Goal: Go to known website: Access a specific website the user already knows

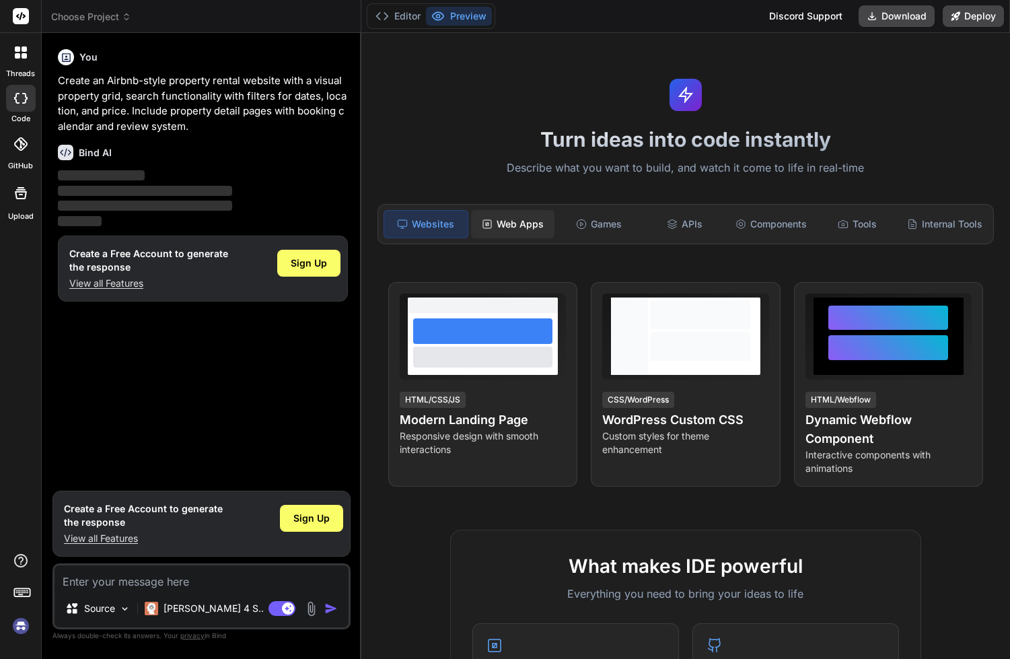
click at [524, 225] on div "Web Apps" at bounding box center [512, 224] width 83 height 28
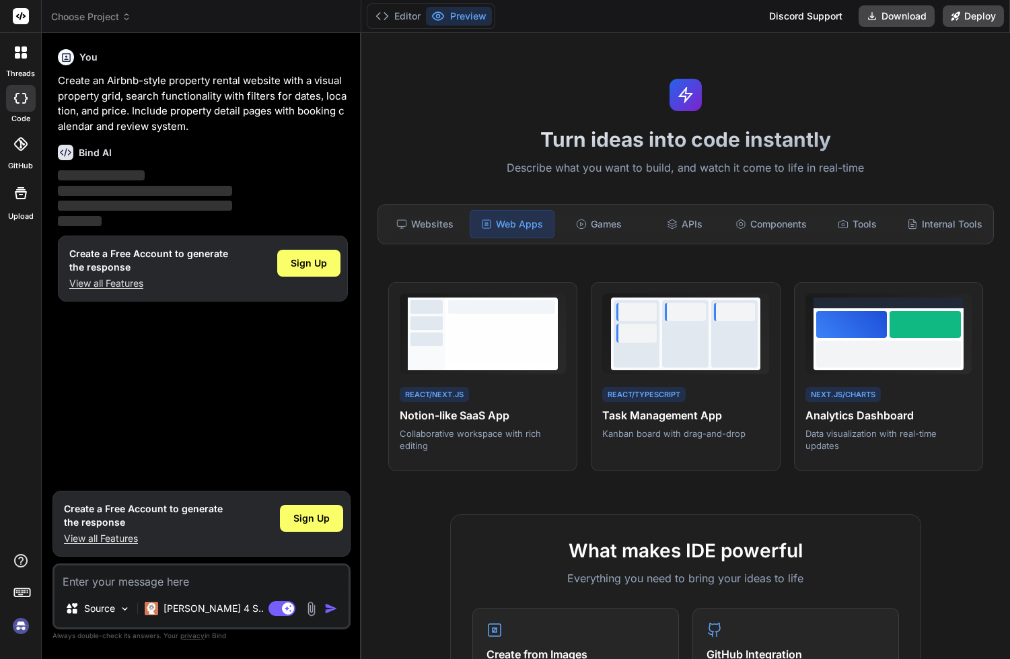
click at [20, 106] on div at bounding box center [21, 98] width 30 height 27
type textarea "x"
click at [28, 61] on div at bounding box center [21, 52] width 28 height 28
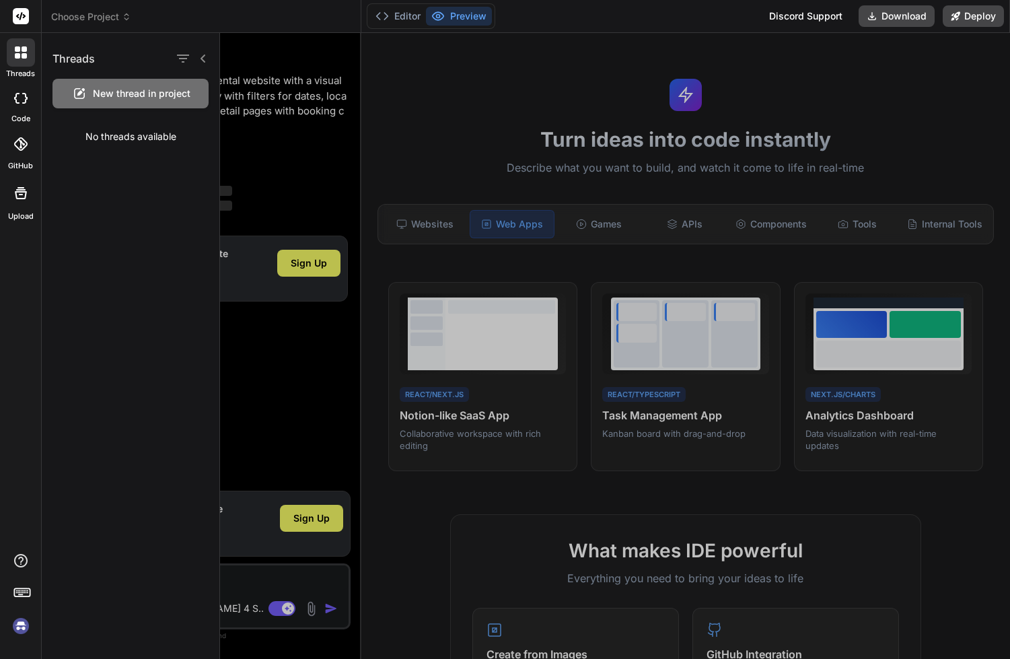
click at [17, 143] on icon at bounding box center [20, 143] width 13 height 13
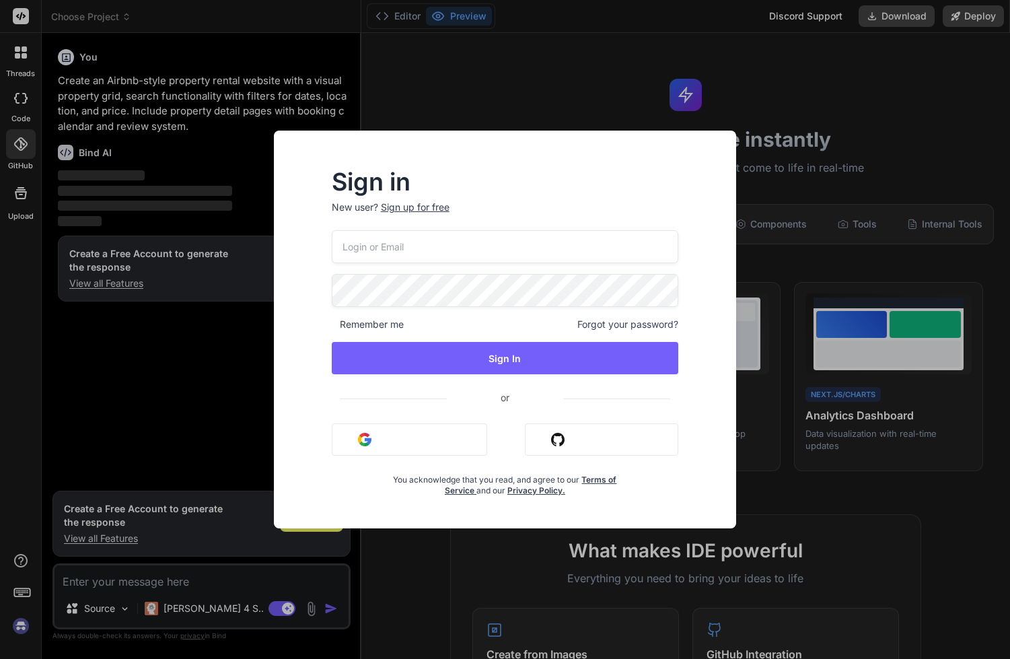
click at [18, 192] on div "Sign in New user? Sign up for free Remember me Forgot your password? Sign In or…" at bounding box center [505, 329] width 1010 height 659
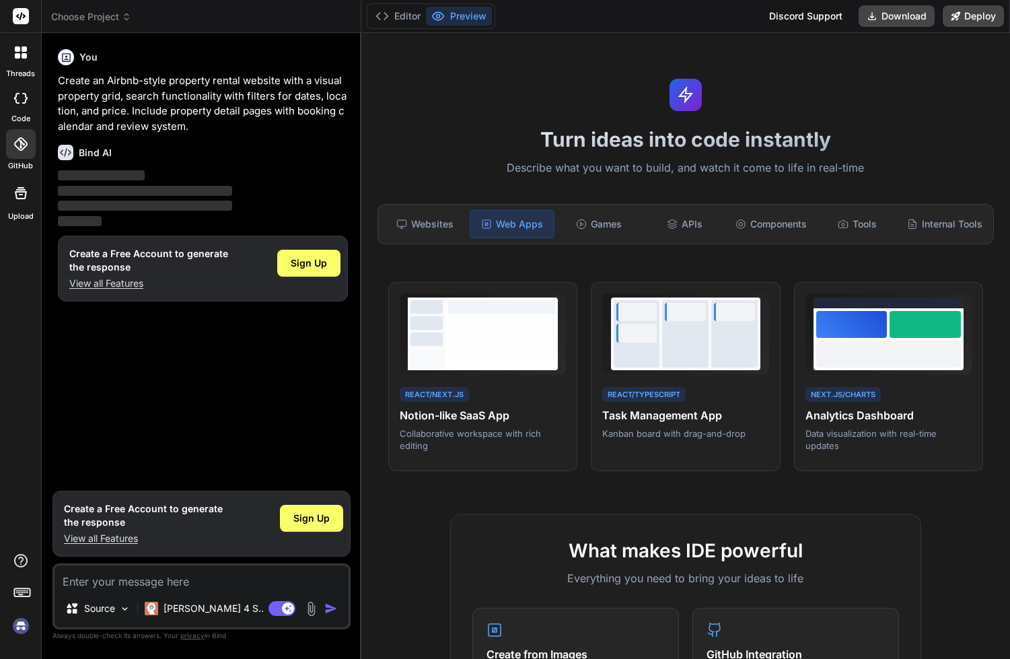
click at [18, 192] on icon at bounding box center [21, 193] width 16 height 16
click at [602, 222] on div "Games" at bounding box center [598, 224] width 83 height 28
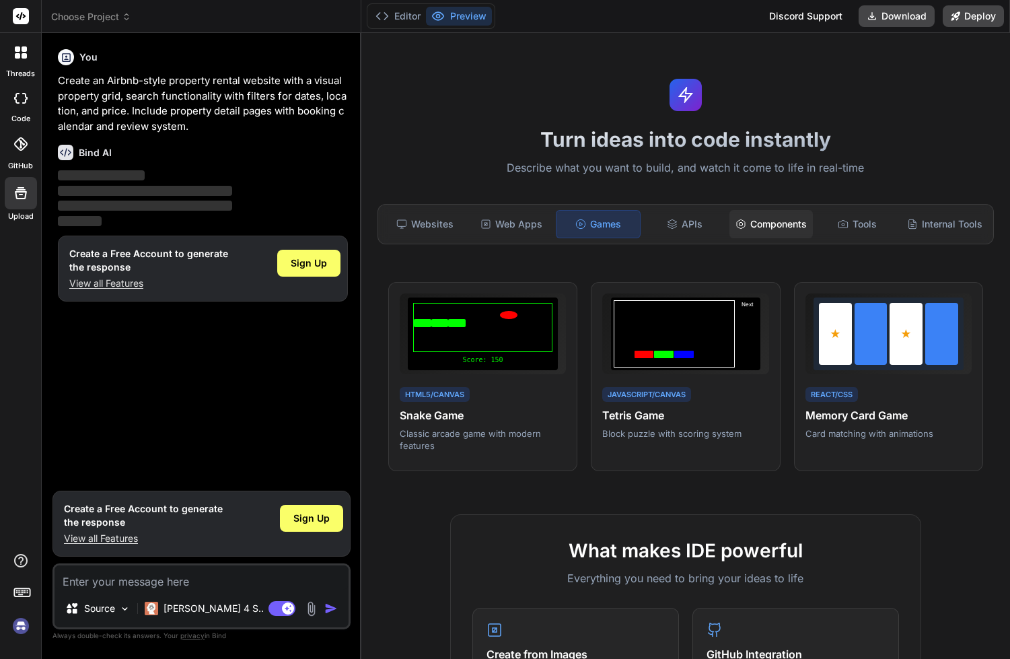
click at [734, 225] on div "Components" at bounding box center [770, 224] width 83 height 28
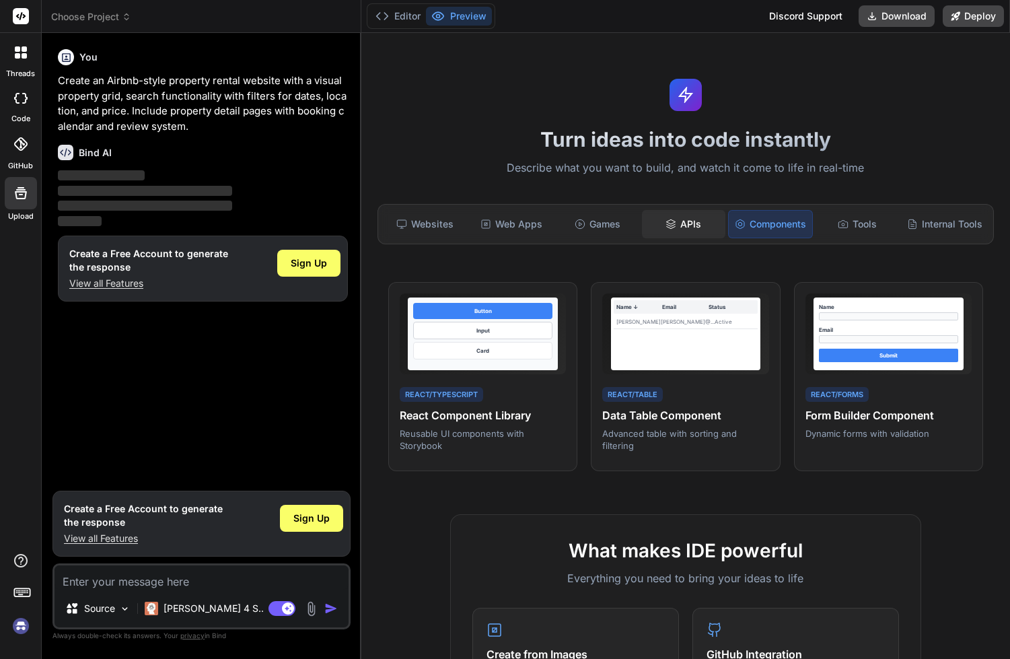
drag, startPoint x: 672, startPoint y: 227, endPoint x: 719, endPoint y: 225, distance: 47.1
click at [674, 227] on icon at bounding box center [670, 224] width 11 height 11
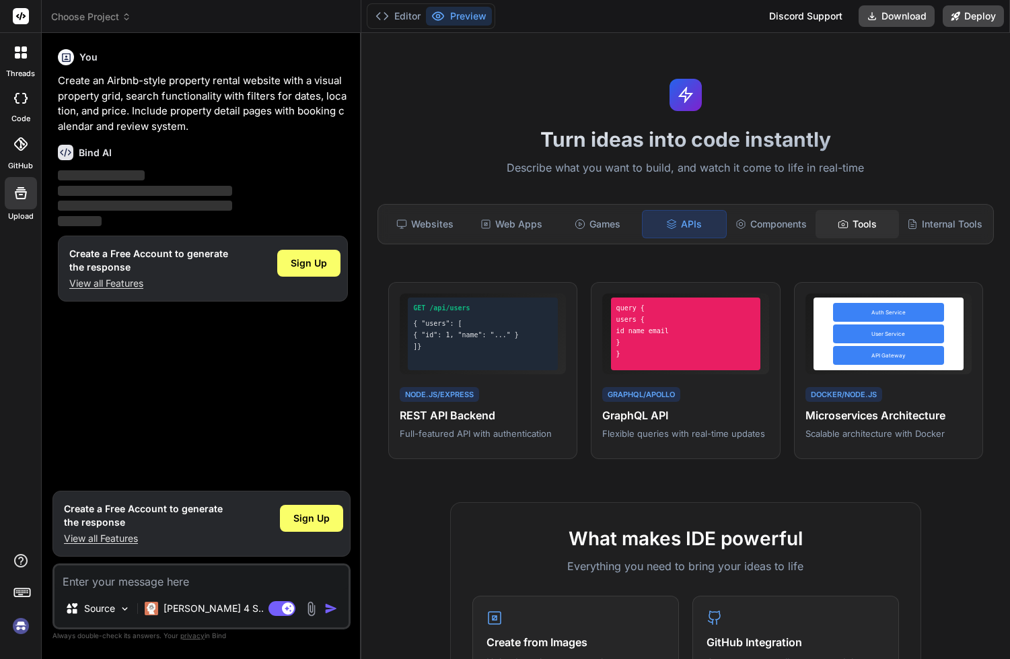
click at [840, 222] on icon at bounding box center [843, 224] width 11 height 11
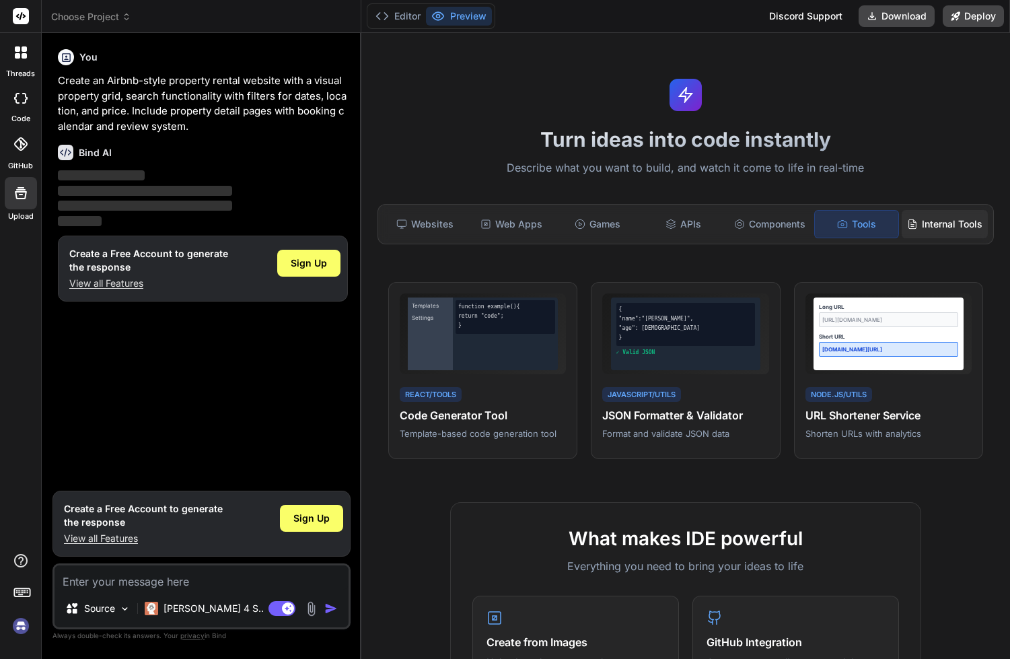
click at [945, 224] on div "Internal Tools" at bounding box center [945, 224] width 86 height 28
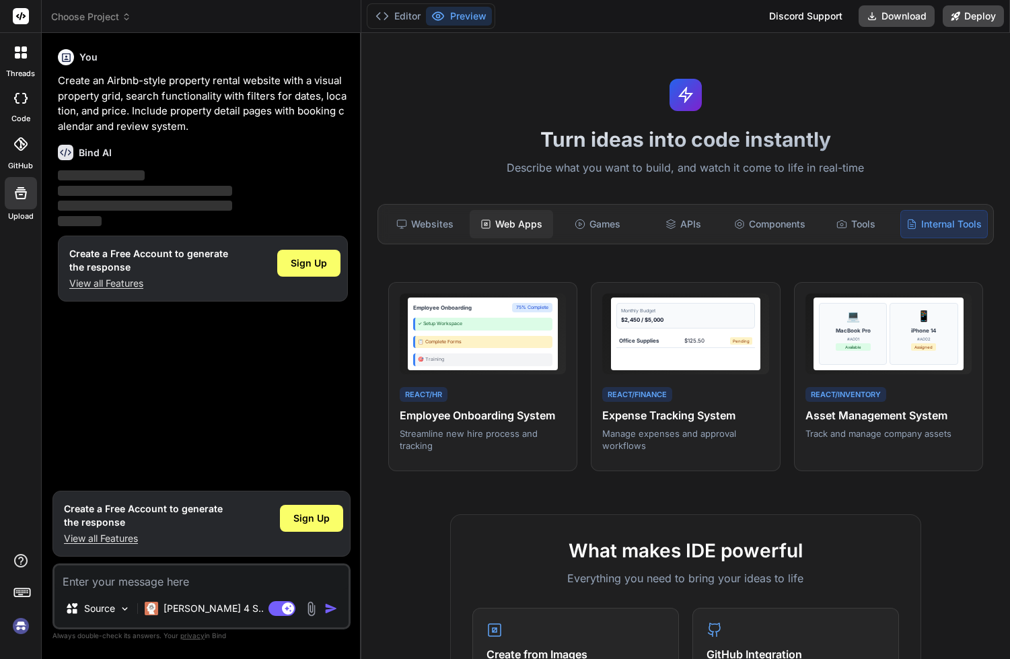
click at [503, 225] on div "Web Apps" at bounding box center [511, 224] width 83 height 28
